Goal: Task Accomplishment & Management: Manage account settings

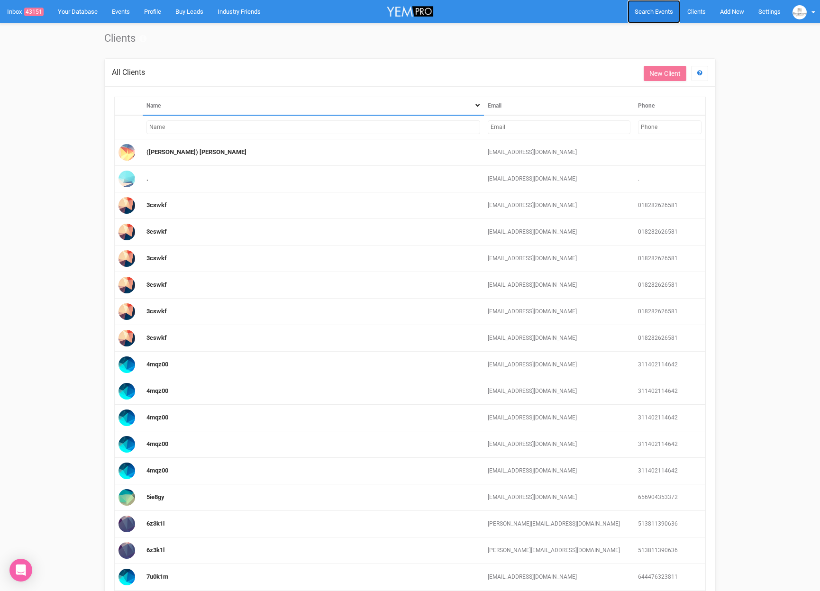
click at [638, 15] on span "Search Events" at bounding box center [654, 11] width 38 height 7
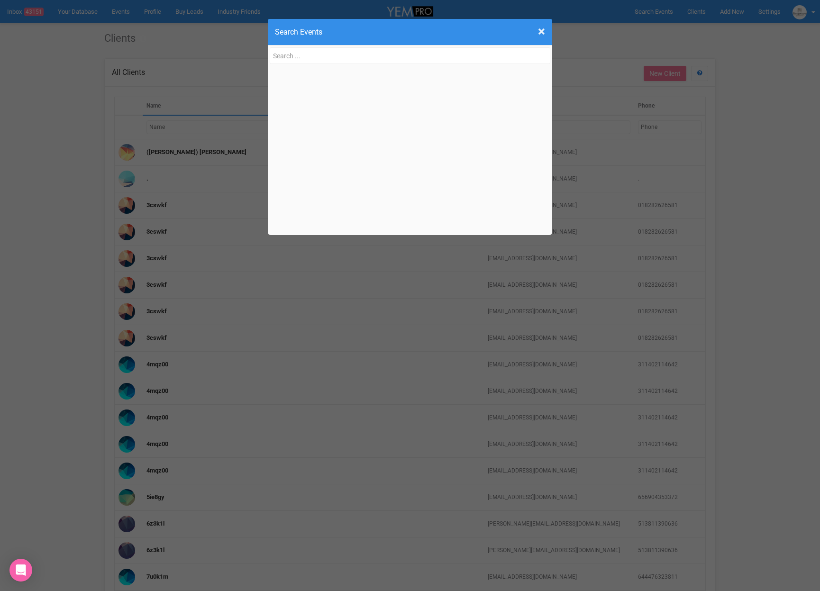
click at [306, 55] on input "text" at bounding box center [410, 55] width 281 height 17
type input "[EMAIL_ADDRESS][PERSON_NAME][DOMAIN_NAME]"
click at [337, 92] on div "Sharmia 's Weddings sharmia.obrien@gm ail.com, 04351470 40" at bounding box center [405, 82] width 266 height 27
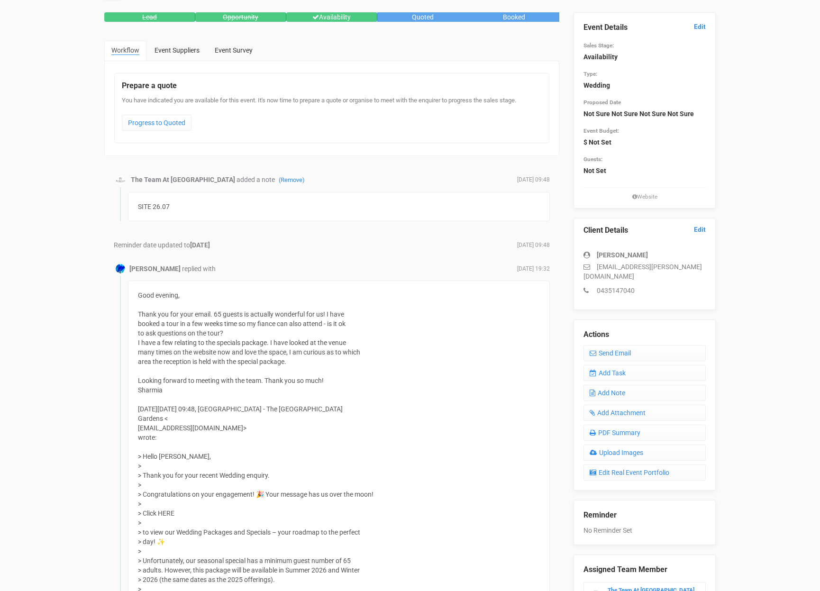
scroll to position [60, 0]
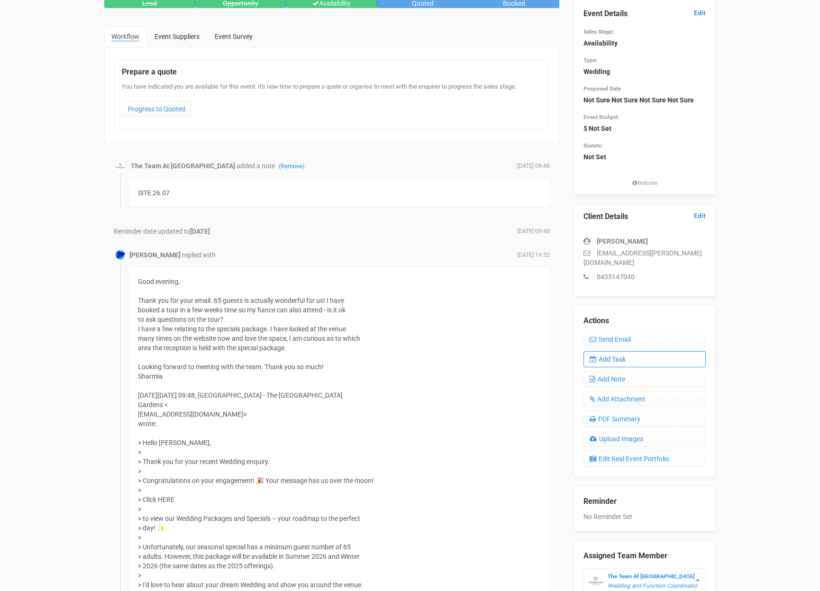
click at [624, 351] on link "Add Task" at bounding box center [645, 359] width 122 height 16
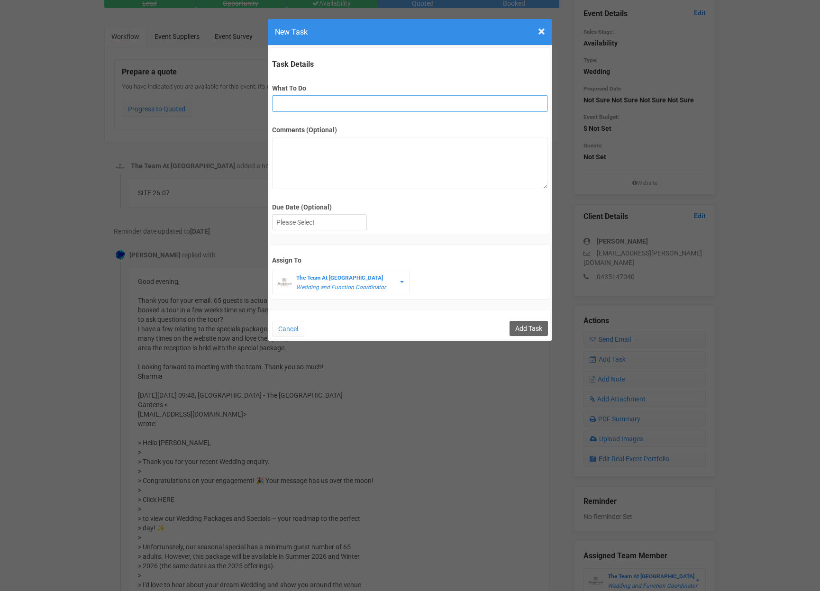
click at [296, 100] on input "What To Do" at bounding box center [409, 103] width 275 height 17
click at [294, 106] on input "FU" at bounding box center [409, 103] width 275 height 17
type input "FU (date on hold)"
click at [312, 163] on textarea "Comments (Optional)" at bounding box center [409, 163] width 275 height 52
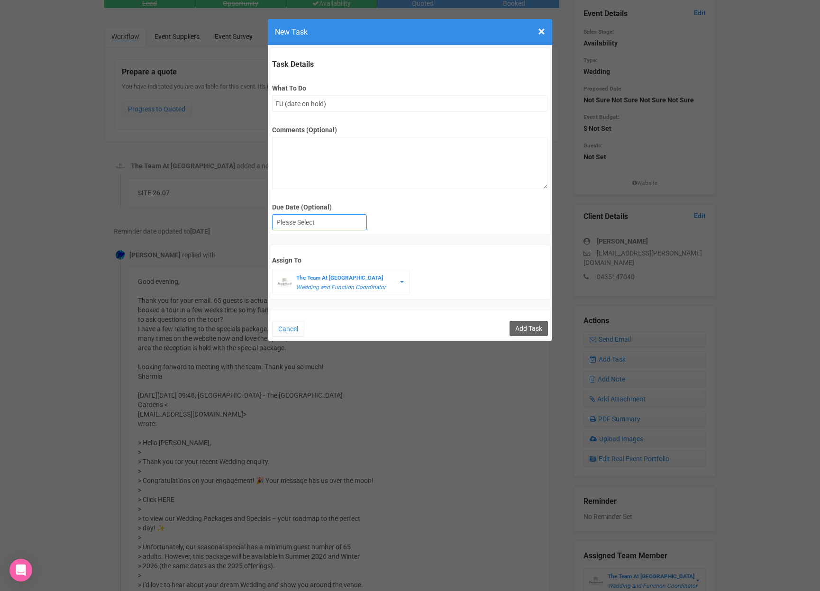
click at [318, 225] on div at bounding box center [320, 223] width 94 height 16
click at [310, 226] on div "[DATE]" at bounding box center [320, 223] width 94 height 16
click at [531, 328] on input "Add Task" at bounding box center [529, 328] width 38 height 15
type input "Save"
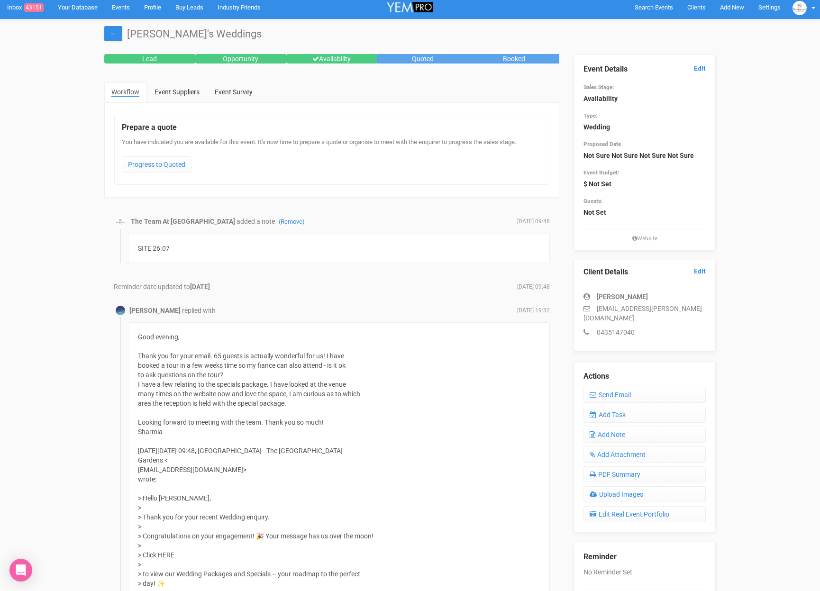
scroll to position [0, 0]
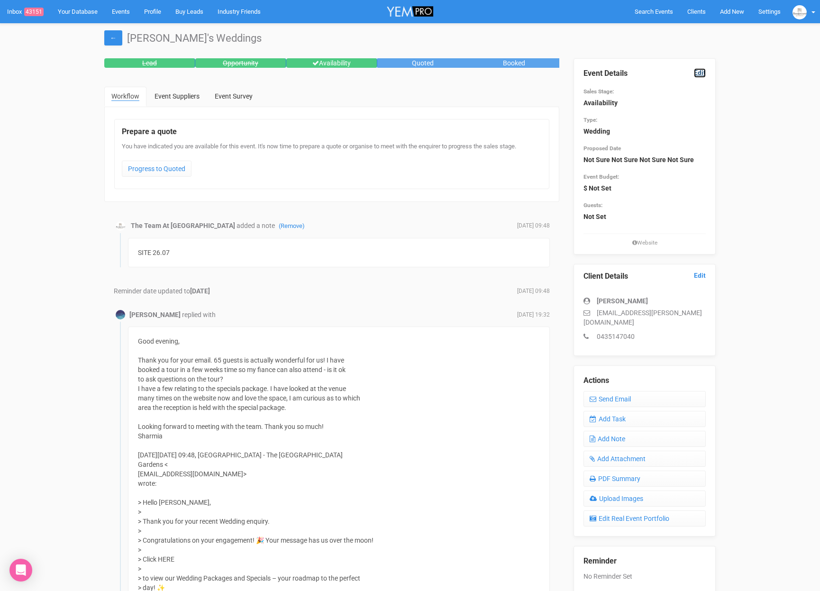
click at [701, 75] on link "Edit" at bounding box center [700, 72] width 12 height 9
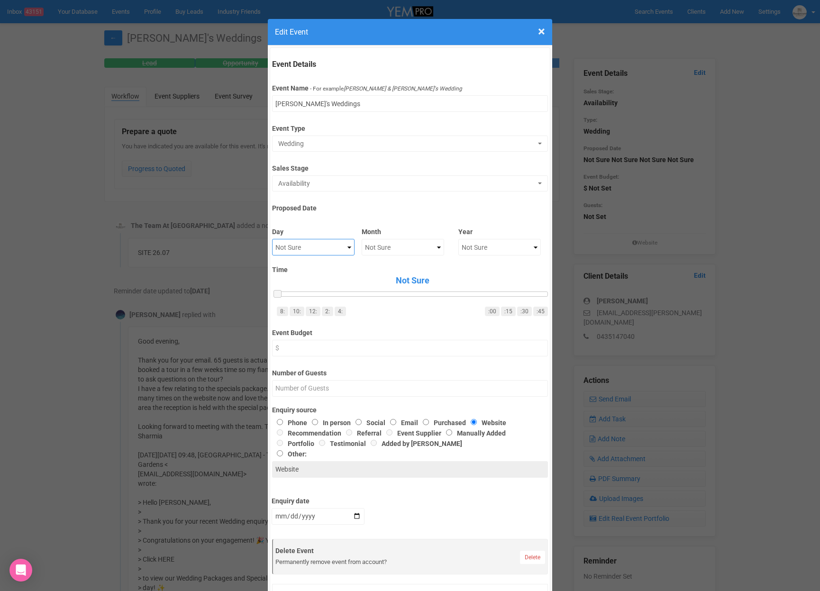
click at [325, 248] on select "Not Sure 1 2 3 4 5 6 7 8 9 10 11 12 13 14 15 16 17 18 19 20 21 22 23 24 25 26 2…" at bounding box center [313, 247] width 82 height 17
select select "28"
click at [386, 250] on select "Not Sure January February March April May June July August September October No…" at bounding box center [403, 247] width 82 height 17
select select "August"
click at [468, 247] on select "Not Sure 2020 2021 2022 2023 2024 2025 2026 2027 2028 2029 2030 2031 2032 2033 …" at bounding box center [499, 247] width 82 height 17
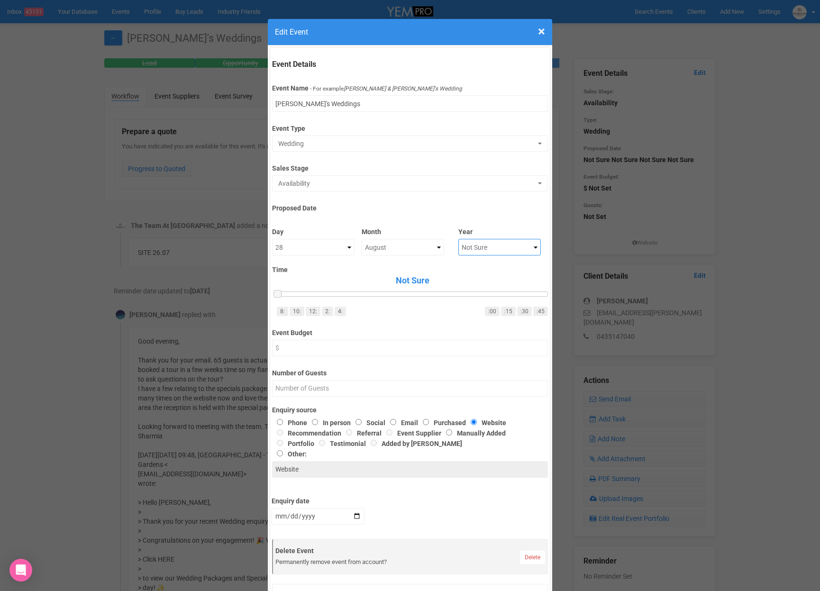
select select "2026"
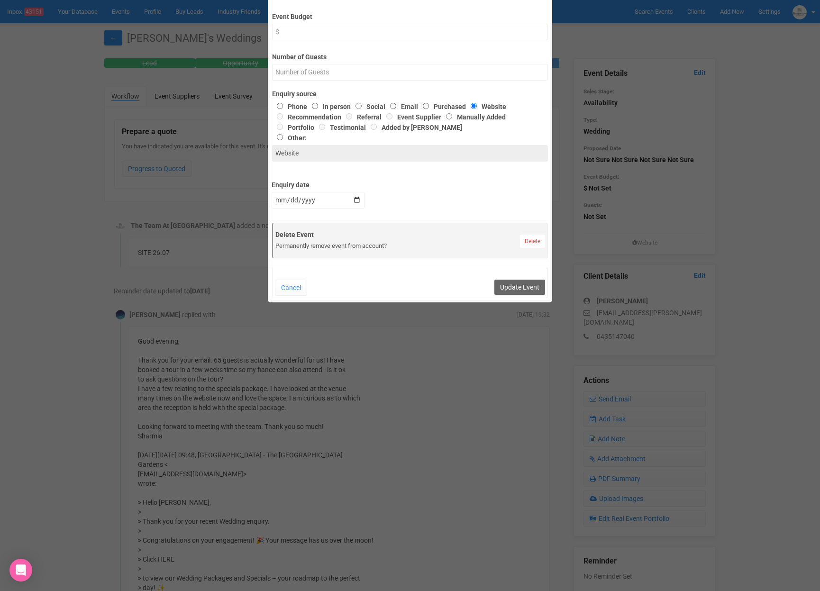
scroll to position [325, 0]
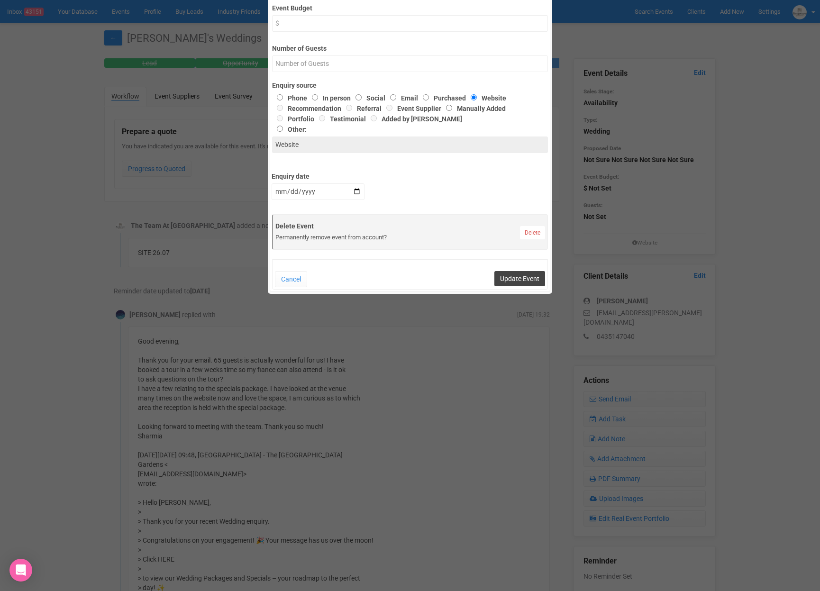
click at [510, 277] on button "Update Event" at bounding box center [520, 278] width 51 height 15
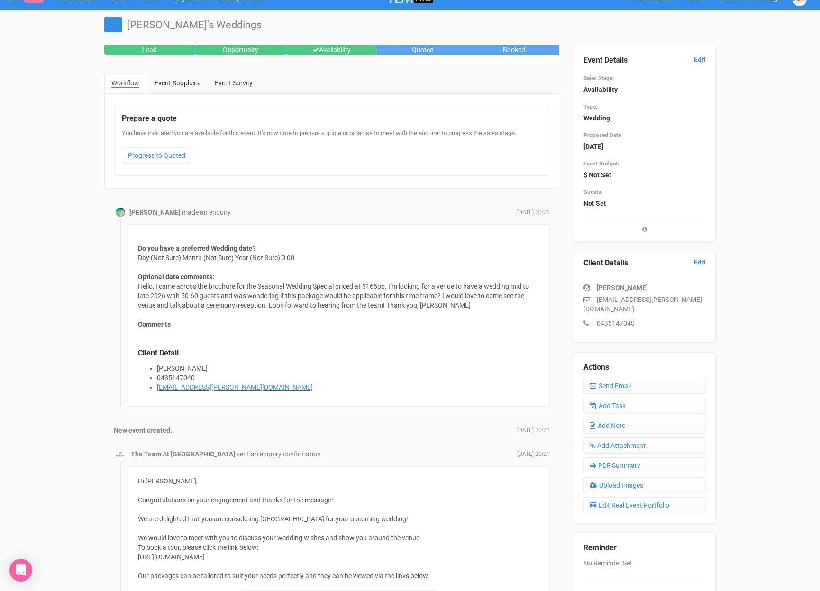
scroll to position [20, 0]
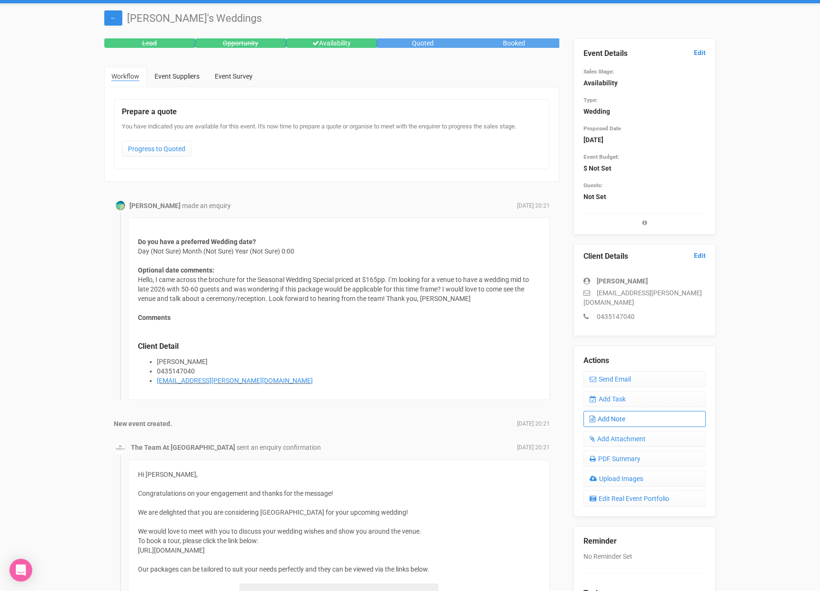
click at [625, 411] on link "Add Note" at bounding box center [645, 419] width 122 height 16
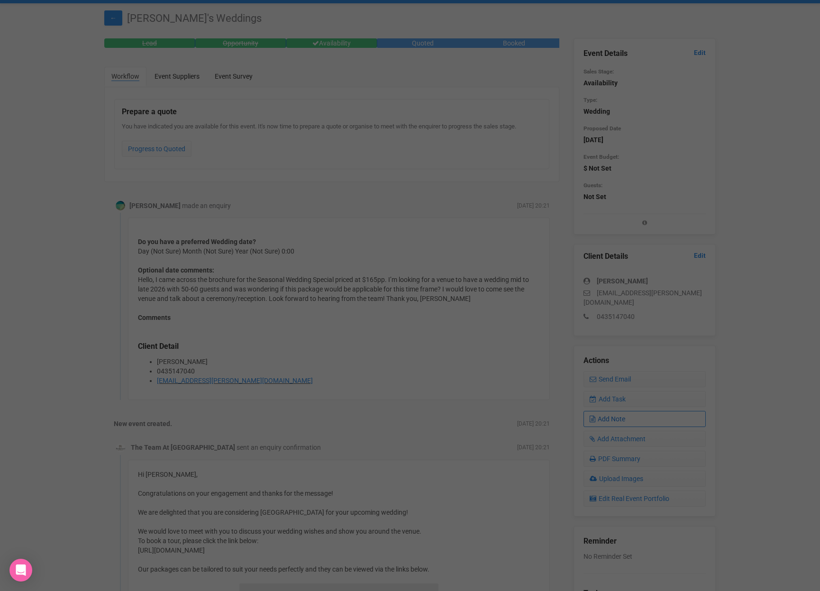
scroll to position [0, 0]
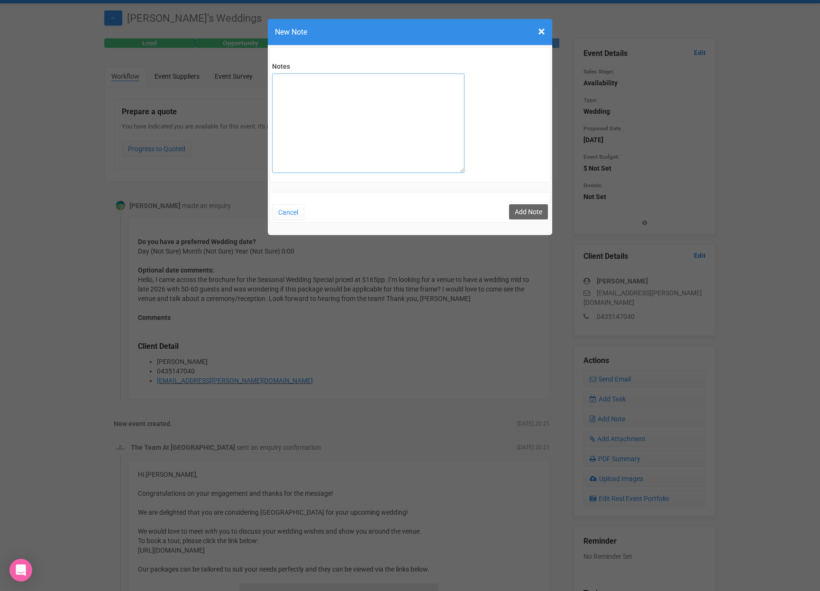
click at [308, 87] on textarea "Notes" at bounding box center [368, 123] width 192 height 100
click at [360, 80] on textarea "Date on hold - 28th of August (on hold until 16th of August)" at bounding box center [368, 123] width 192 height 100
type textarea "Date on hold - [DATE] (on hold until [DATE])"
click at [528, 212] on button "Add Note" at bounding box center [528, 211] width 39 height 15
